Goal: Information Seeking & Learning: Learn about a topic

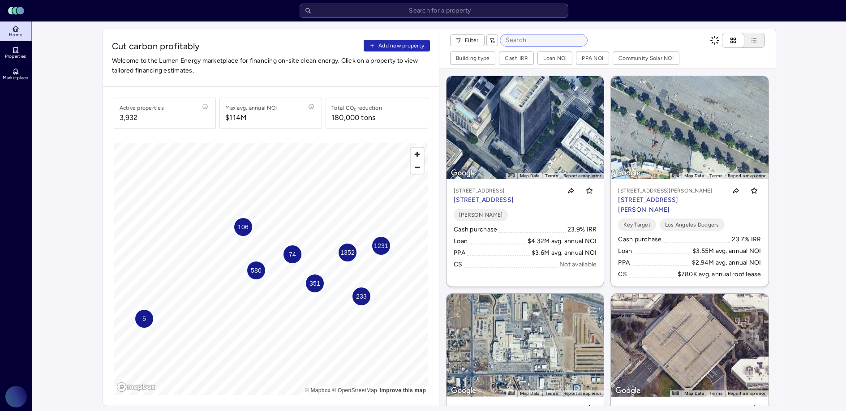
click at [534, 39] on input at bounding box center [543, 40] width 87 height 12
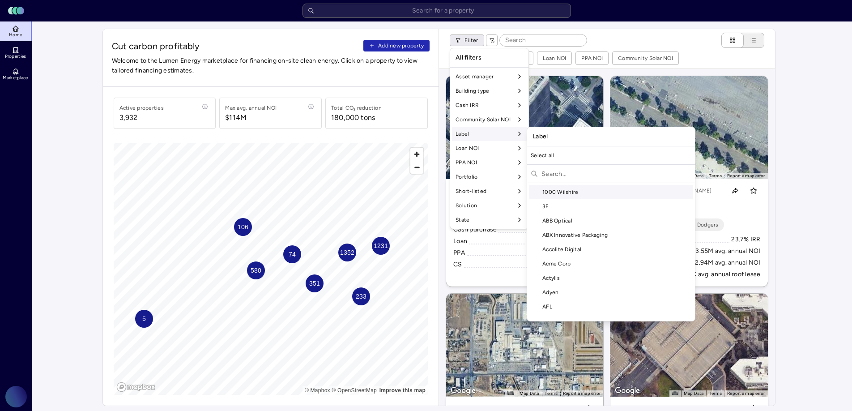
click at [573, 173] on input "text" at bounding box center [617, 174] width 150 height 14
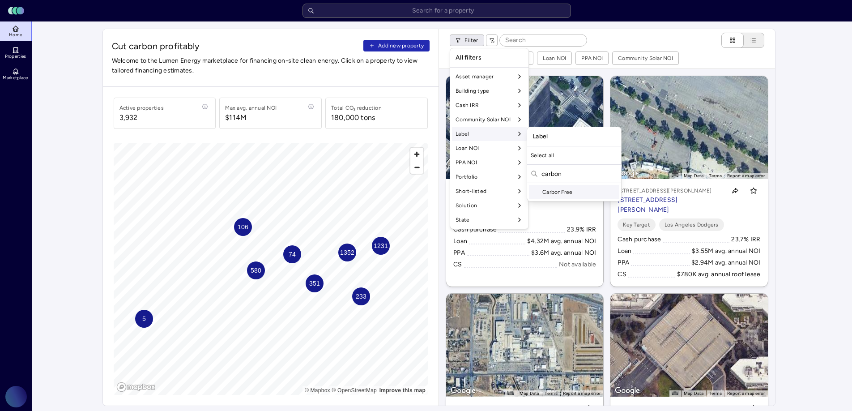
type input "carbon"
click at [584, 195] on div "CarbonFree" at bounding box center [574, 192] width 90 height 14
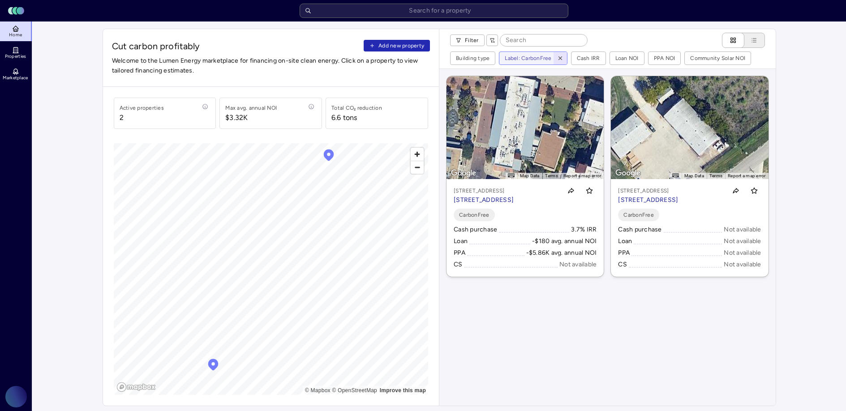
click at [557, 56] on icon "button" at bounding box center [560, 58] width 6 height 6
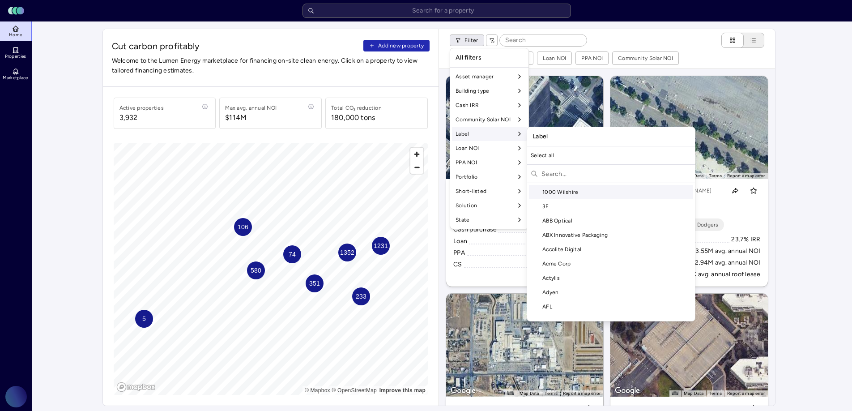
click at [559, 171] on input "text" at bounding box center [617, 174] width 150 height 14
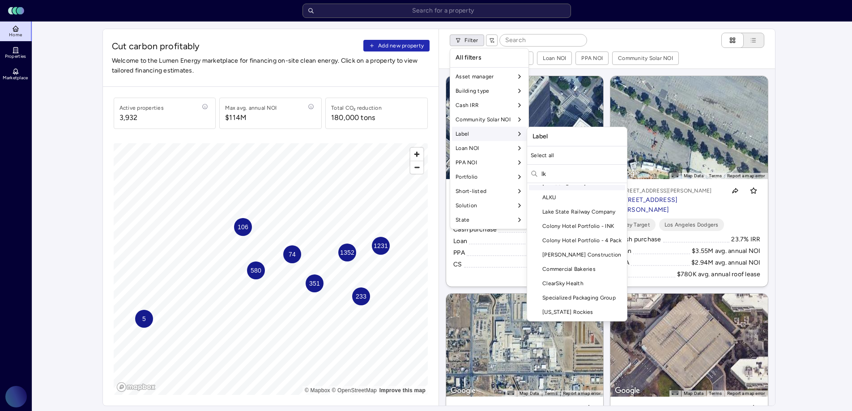
type input "l"
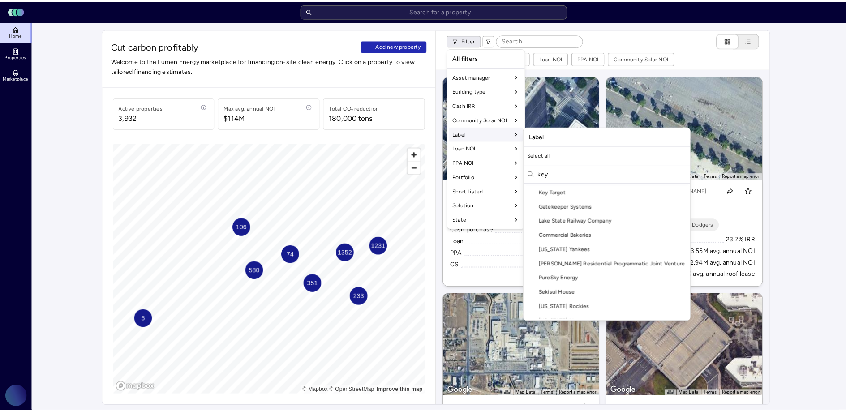
scroll to position [0, 0]
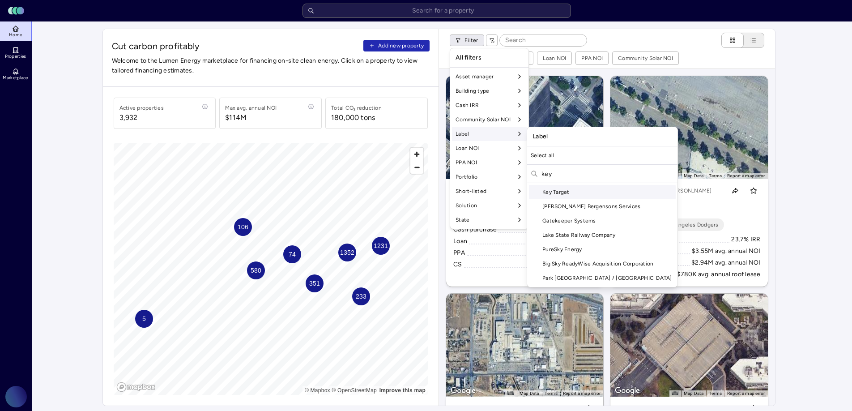
type input "key"
click at [558, 188] on div "Key Target" at bounding box center [602, 192] width 147 height 14
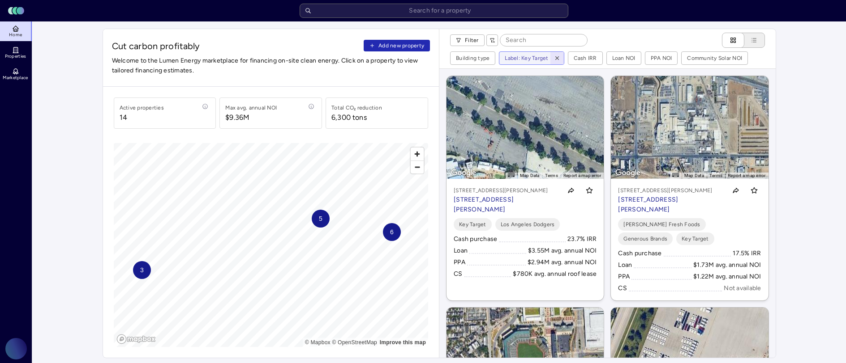
click at [554, 56] on icon "button" at bounding box center [557, 58] width 6 height 6
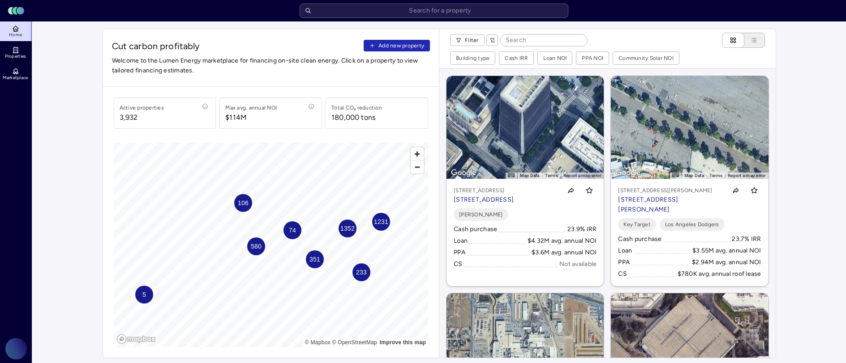
click at [243, 204] on span "106" at bounding box center [242, 203] width 11 height 10
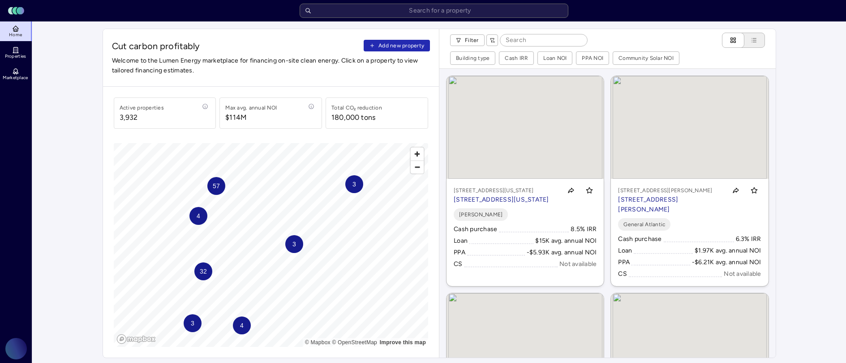
click at [219, 184] on span "57" at bounding box center [215, 186] width 7 height 10
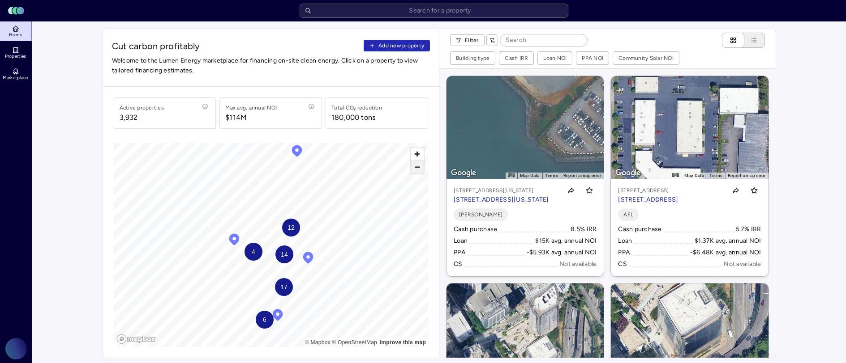
click at [413, 169] on span "Zoom out" at bounding box center [416, 167] width 13 height 13
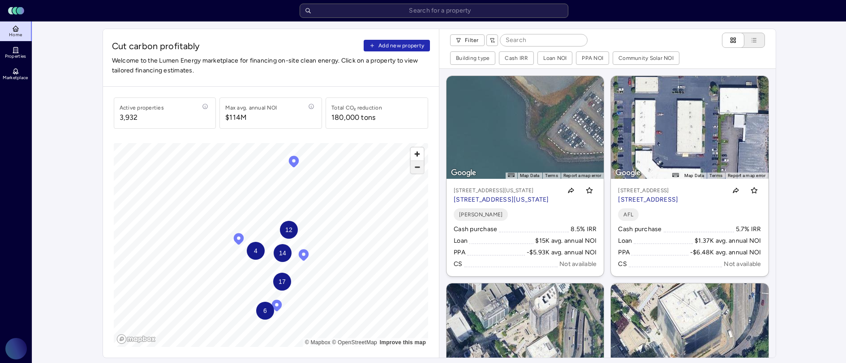
click at [413, 169] on span "Zoom out" at bounding box center [416, 167] width 13 height 13
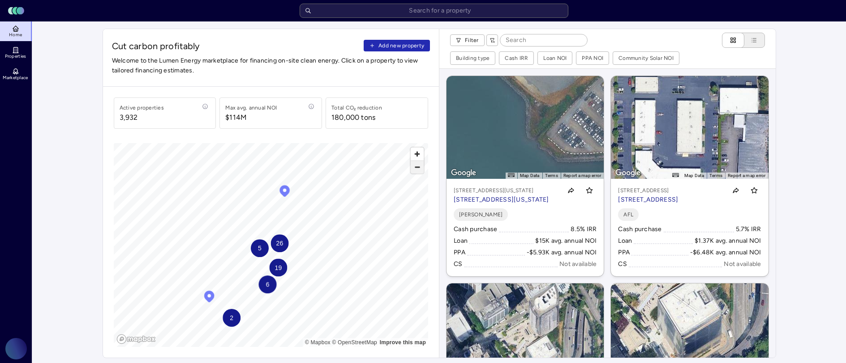
click at [413, 169] on span "Zoom out" at bounding box center [416, 167] width 13 height 13
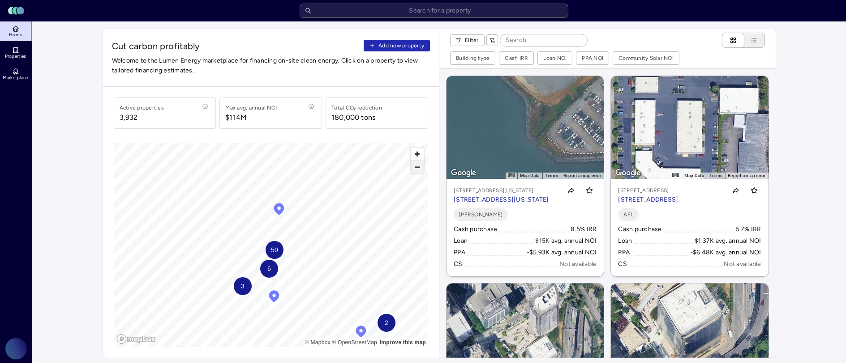
click at [413, 169] on span "Zoom out" at bounding box center [416, 167] width 13 height 13
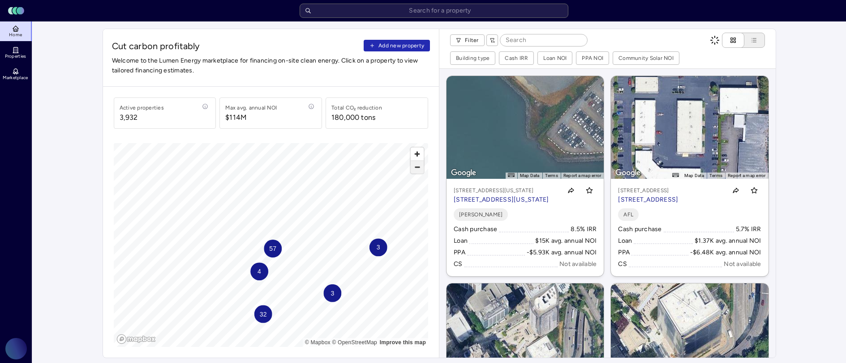
click at [413, 169] on span "Zoom out" at bounding box center [416, 167] width 13 height 13
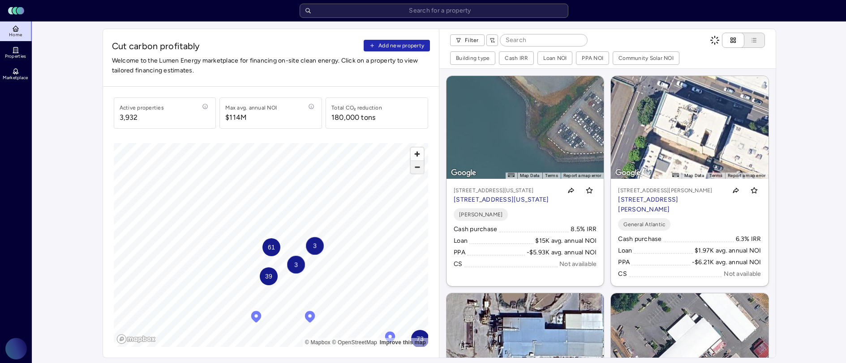
click at [413, 169] on span "Zoom out" at bounding box center [416, 167] width 13 height 13
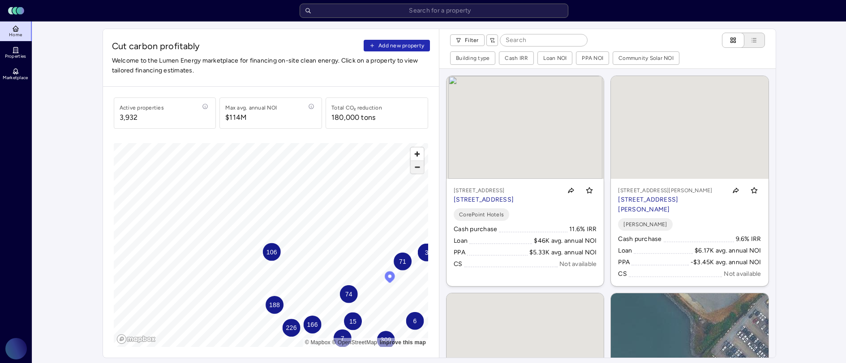
click at [413, 169] on span "Zoom out" at bounding box center [416, 167] width 13 height 13
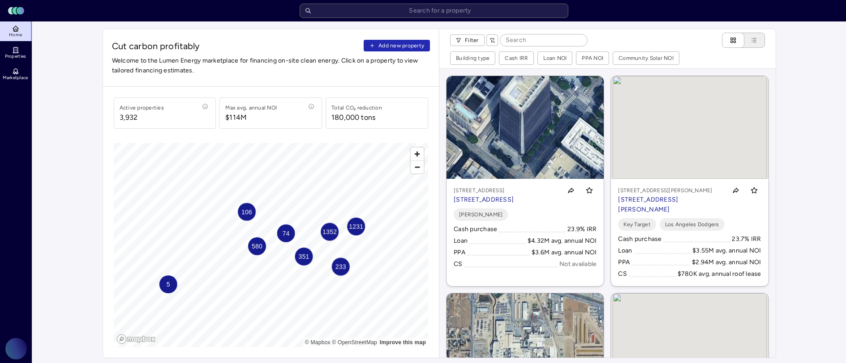
click at [349, 138] on div "Active properties [STREET_ADDRESS] annual NOI $114M Total CO₂ reduction 180,000…" at bounding box center [271, 222] width 336 height 271
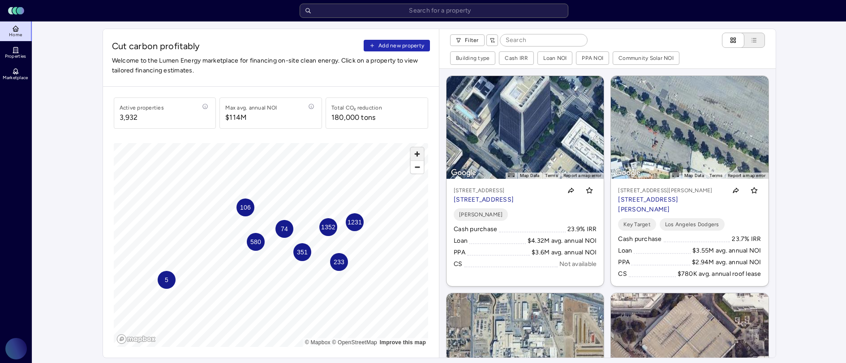
click at [418, 153] on span "Zoom in" at bounding box center [416, 154] width 13 height 13
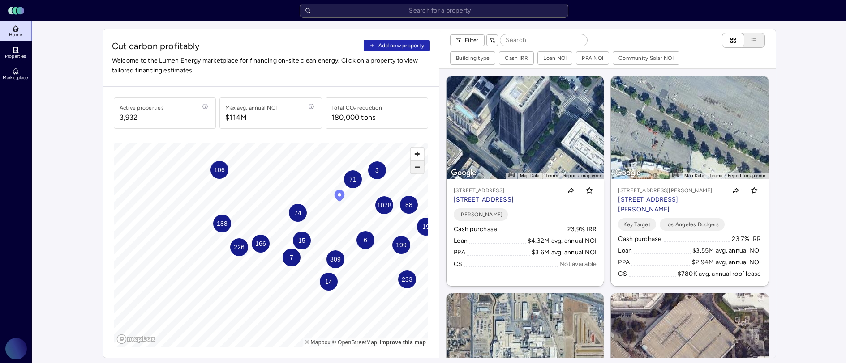
click at [420, 171] on span "Zoom out" at bounding box center [416, 167] width 13 height 13
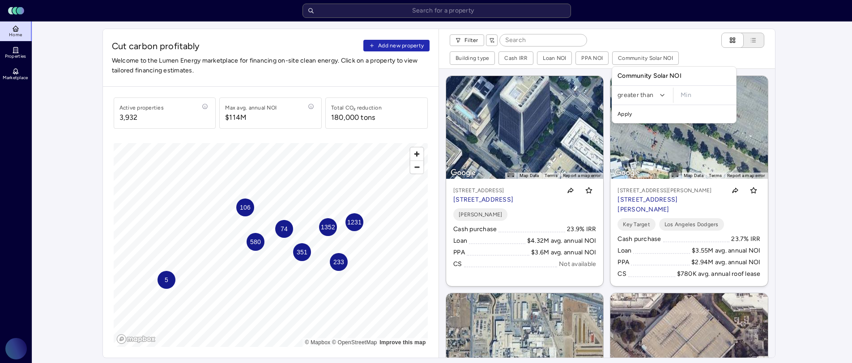
click at [717, 96] on input "minimum" at bounding box center [705, 95] width 57 height 15
type input "$1,000"
click at [614, 107] on button "Apply" at bounding box center [674, 114] width 120 height 14
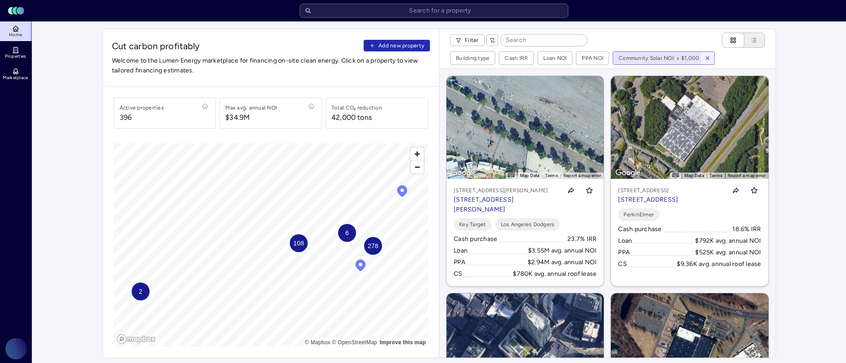
click at [301, 241] on span "108" at bounding box center [298, 244] width 11 height 10
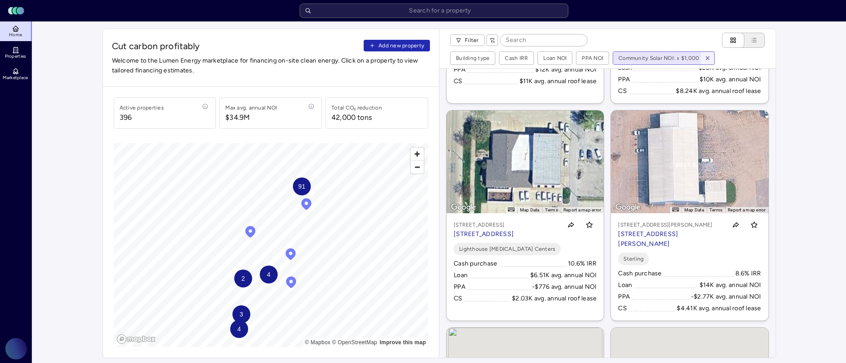
scroll to position [1032, 0]
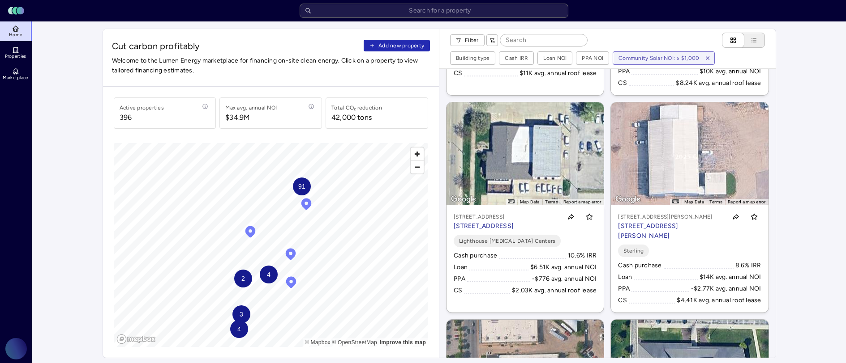
click at [604, 211] on div "← Move left → Move right ↑ Move up ↓ Move down + Zoom in - Zoom out Home Jump l…" at bounding box center [607, 213] width 336 height 289
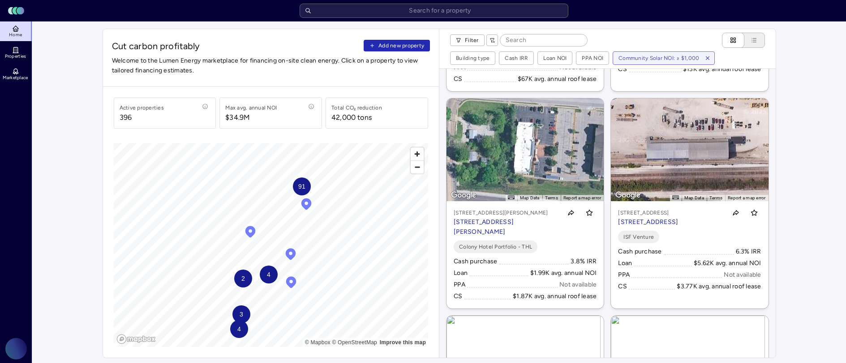
scroll to position [7672, 0]
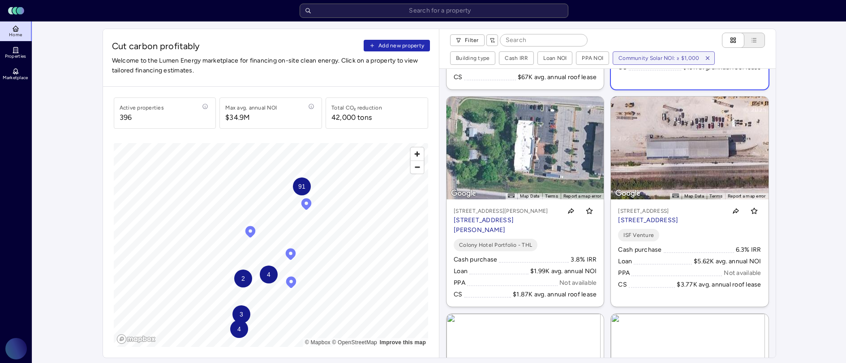
click at [633, 8] on p "[STREET_ADDRESS]" at bounding box center [648, 3] width 60 height 10
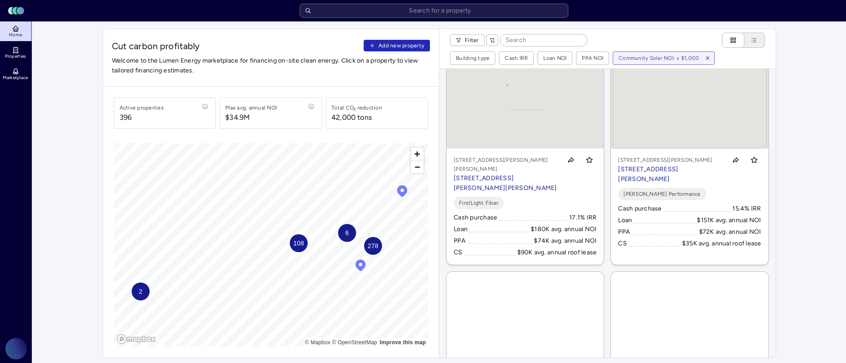
scroll to position [450, 0]
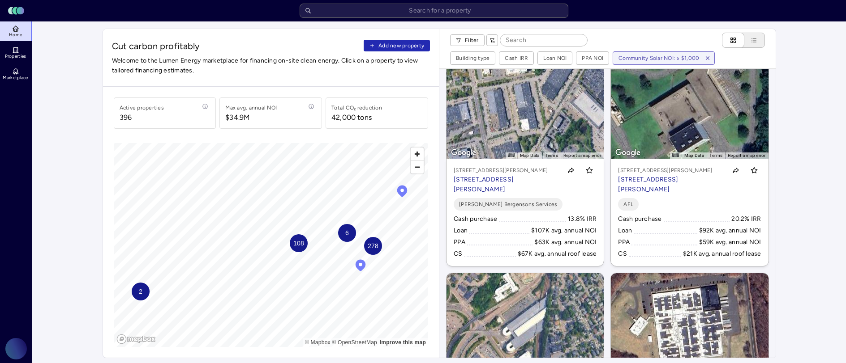
scroll to position [2165, 0]
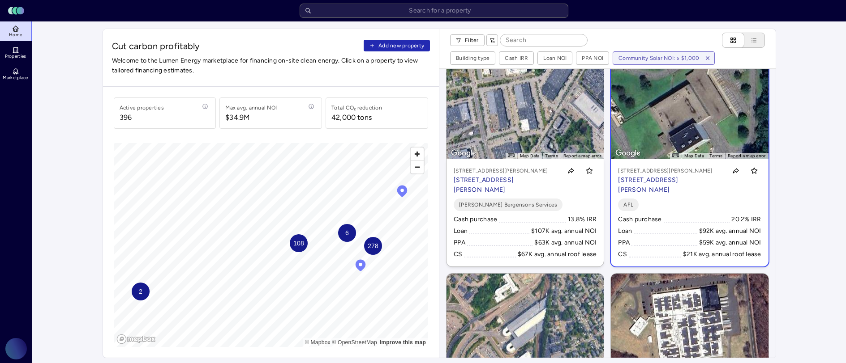
click at [662, 195] on p "[STREET_ADDRESS][PERSON_NAME]" at bounding box center [670, 185] width 104 height 20
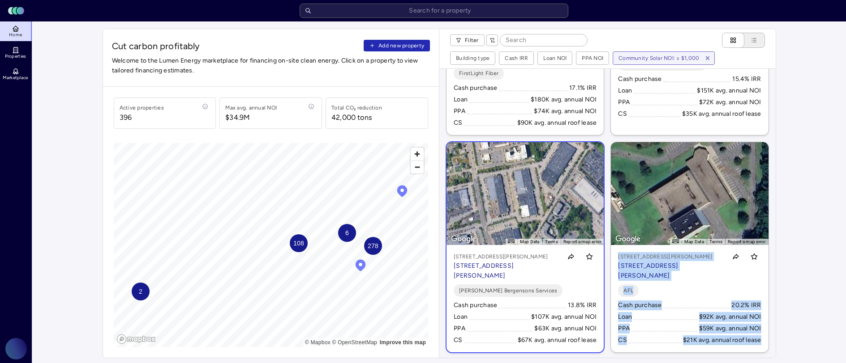
scroll to position [1987, 0]
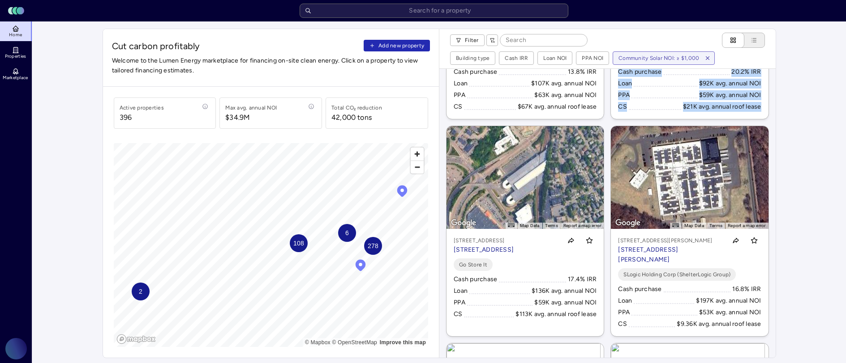
click at [604, 184] on div "← Move left → Move right ↑ Move up ↓ Move down + Zoom in - Zoom out Home Jump l…" at bounding box center [607, 213] width 336 height 289
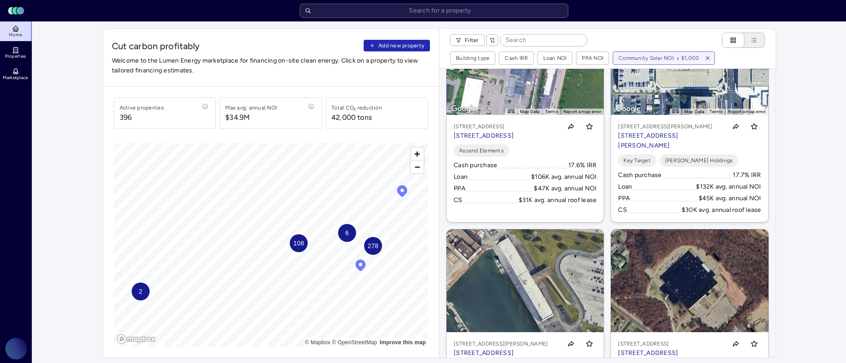
scroll to position [2854, 0]
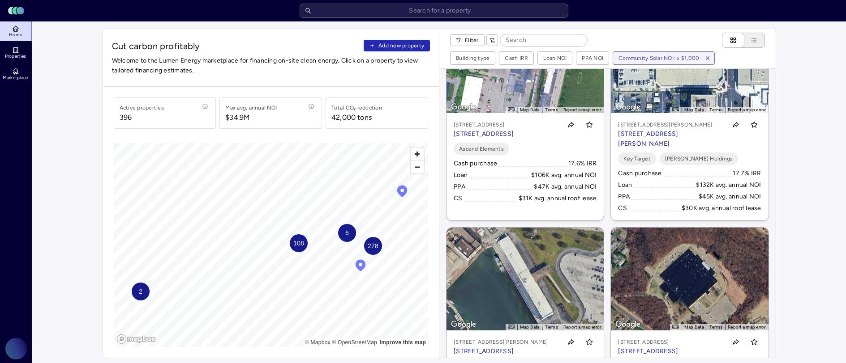
click at [443, 83] on div "← Move left → Move right ↑ Move up ↓ Move down + Zoom in - Zoom out Home Jump l…" at bounding box center [607, 213] width 336 height 289
click at [443, 79] on div "← Move left → Move right ↑ Move up ↓ Move down + Zoom in - Zoom out Home Jump l…" at bounding box center [607, 213] width 336 height 289
click at [442, 79] on div "← Move left → Move right ↑ Move up ↓ Move down + Zoom in - Zoom out Home Jump l…" at bounding box center [607, 213] width 336 height 289
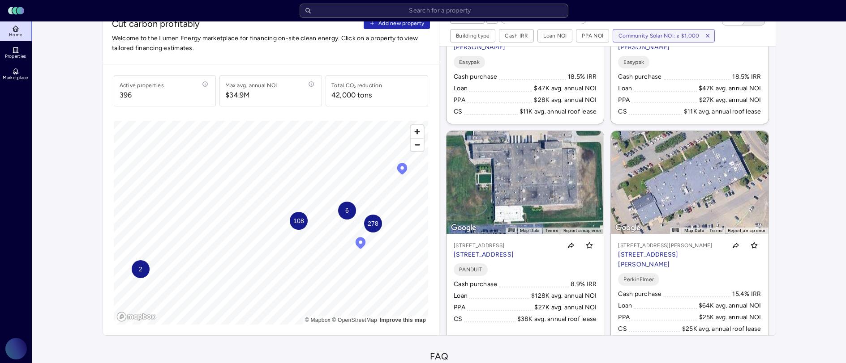
scroll to position [5029, 0]
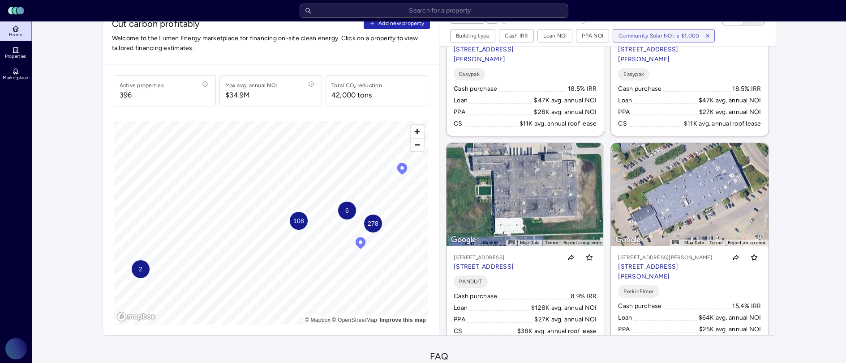
click at [603, 205] on div "← Move left → Move right ↑ Move up ↓ Move down + Zoom in - Zoom out Home Jump l…" at bounding box center [607, 191] width 336 height 289
click at [603, 203] on div "← Move left → Move right ↑ Move up ↓ Move down + Zoom in - Zoom out Home Jump l…" at bounding box center [607, 191] width 336 height 289
click at [602, 200] on div "← Move left → Move right ↑ Move up ↓ Move down + Zoom in - Zoom out Home Jump l…" at bounding box center [607, 191] width 336 height 289
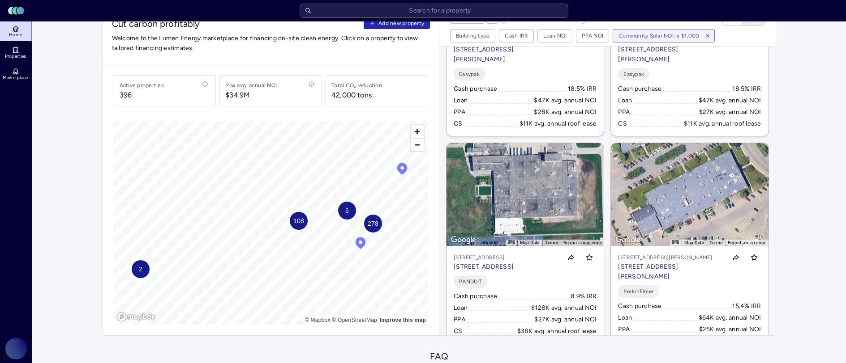
click at [602, 200] on div "← Move left → Move right ↑ Move up ↓ Move down + Zoom in - Zoom out Home Jump l…" at bounding box center [607, 191] width 336 height 289
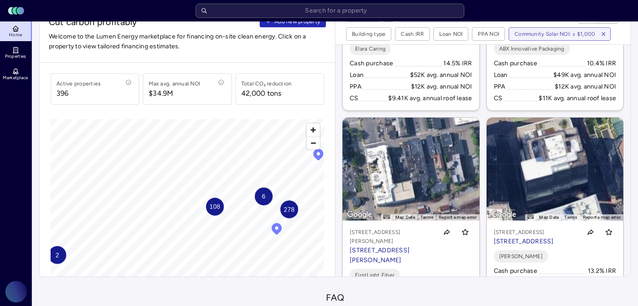
scroll to position [8734, 0]
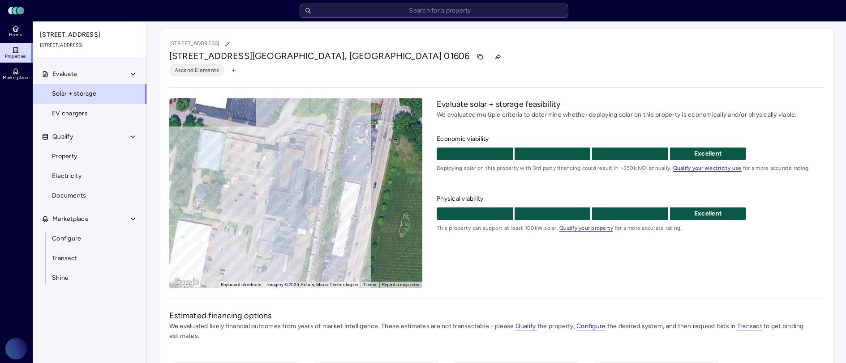
click at [580, 55] on div "54 Rockdale St, Worcester, MA 01606" at bounding box center [496, 57] width 654 height 14
click at [574, 57] on div "54 Rockdale St, Worcester, MA 01606" at bounding box center [496, 57] width 654 height 14
click at [570, 42] on div "54 Rockdale St, Worcester, MA 01606" at bounding box center [496, 44] width 654 height 12
click at [601, 41] on div "54 Rockdale St, Worcester, MA 01606" at bounding box center [496, 44] width 654 height 12
click at [648, 38] on div "54 Rockdale St, Worcester, MA 01606" at bounding box center [496, 44] width 654 height 12
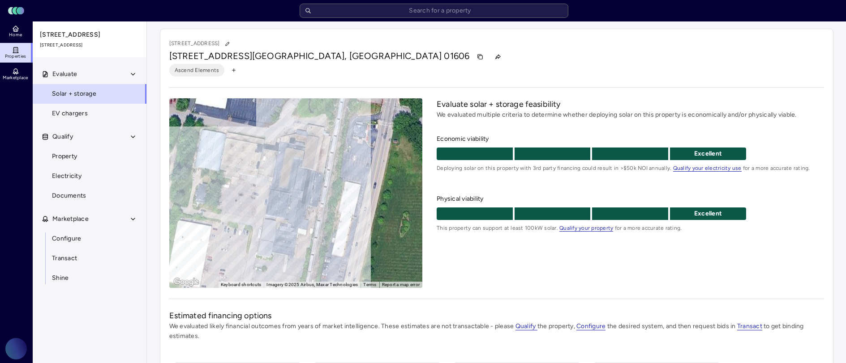
click at [553, 34] on div "54 Rockdale St, Worcester, MA 01606 54 Rockdale St, Worcester, MA 01606 Ascend …" at bounding box center [496, 287] width 673 height 517
click at [571, 35] on div "54 Rockdale St, Worcester, MA 01606 54 Rockdale St, Worcester, MA 01606 Ascend …" at bounding box center [496, 287] width 673 height 517
click at [561, 43] on div "54 Rockdale St, Worcester, MA 01606" at bounding box center [496, 44] width 654 height 12
click at [564, 53] on div "54 Rockdale St, Worcester, MA 01606" at bounding box center [496, 57] width 654 height 14
click at [572, 53] on div "54 Rockdale St, Worcester, MA 01606" at bounding box center [496, 57] width 654 height 14
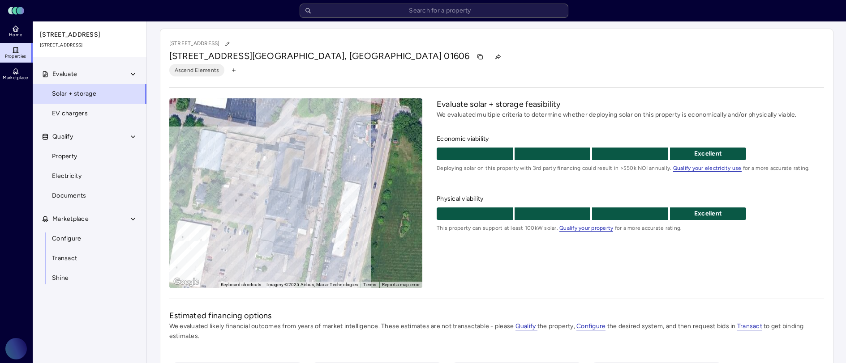
click at [574, 56] on div "54 Rockdale St, Worcester, MA 01606" at bounding box center [496, 57] width 654 height 14
click at [576, 55] on div "54 Rockdale St, Worcester, MA 01606" at bounding box center [496, 57] width 654 height 14
click at [592, 53] on div "54 Rockdale St, Worcester, MA 01606" at bounding box center [496, 57] width 654 height 14
click at [625, 49] on div "[STREET_ADDRESS]" at bounding box center [496, 44] width 654 height 12
click at [658, 43] on div "[STREET_ADDRESS]" at bounding box center [496, 44] width 654 height 12
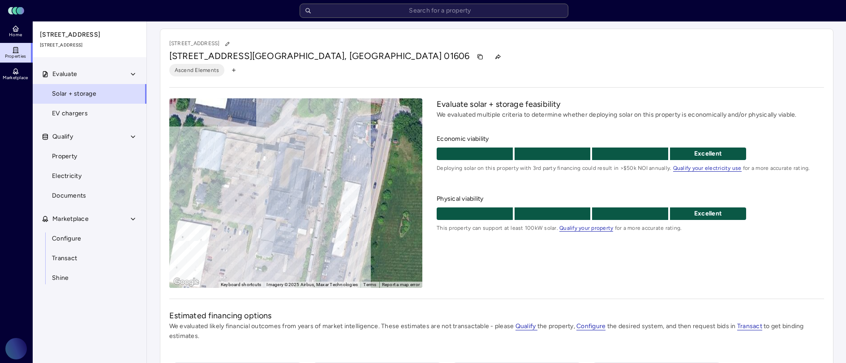
click at [624, 59] on div "54 Rockdale St, Worcester, MA 01606" at bounding box center [496, 57] width 654 height 14
click at [584, 53] on div "54 Rockdale St, Worcester, MA 01606" at bounding box center [496, 57] width 654 height 14
click at [595, 54] on div "54 Rockdale St, Worcester, MA 01606" at bounding box center [496, 57] width 654 height 14
click at [578, 53] on div "54 Rockdale St, Worcester, MA 01606" at bounding box center [496, 57] width 654 height 14
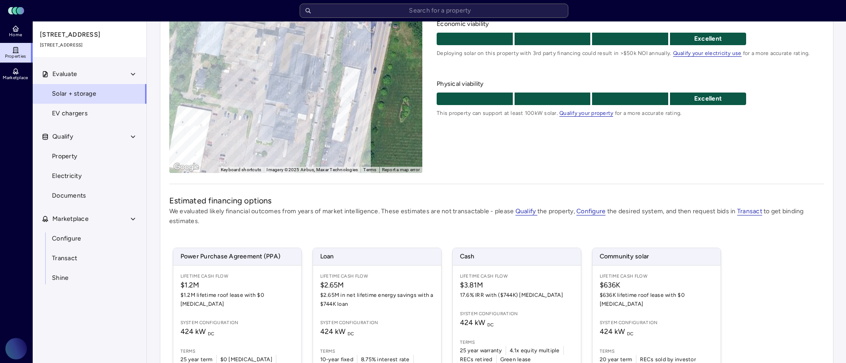
scroll to position [116, 0]
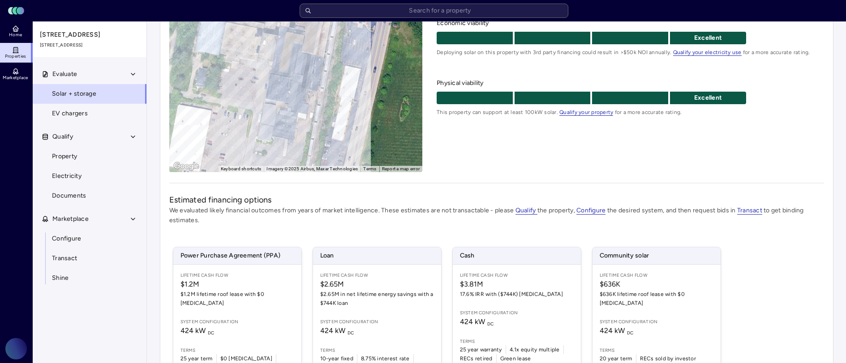
click at [767, 253] on div "Power Purchase Agreement (PPA) Lifetime Cash Flow $1.2M $1.2M lifetime roof lea…" at bounding box center [496, 317] width 654 height 163
